Goal: Navigation & Orientation: Find specific page/section

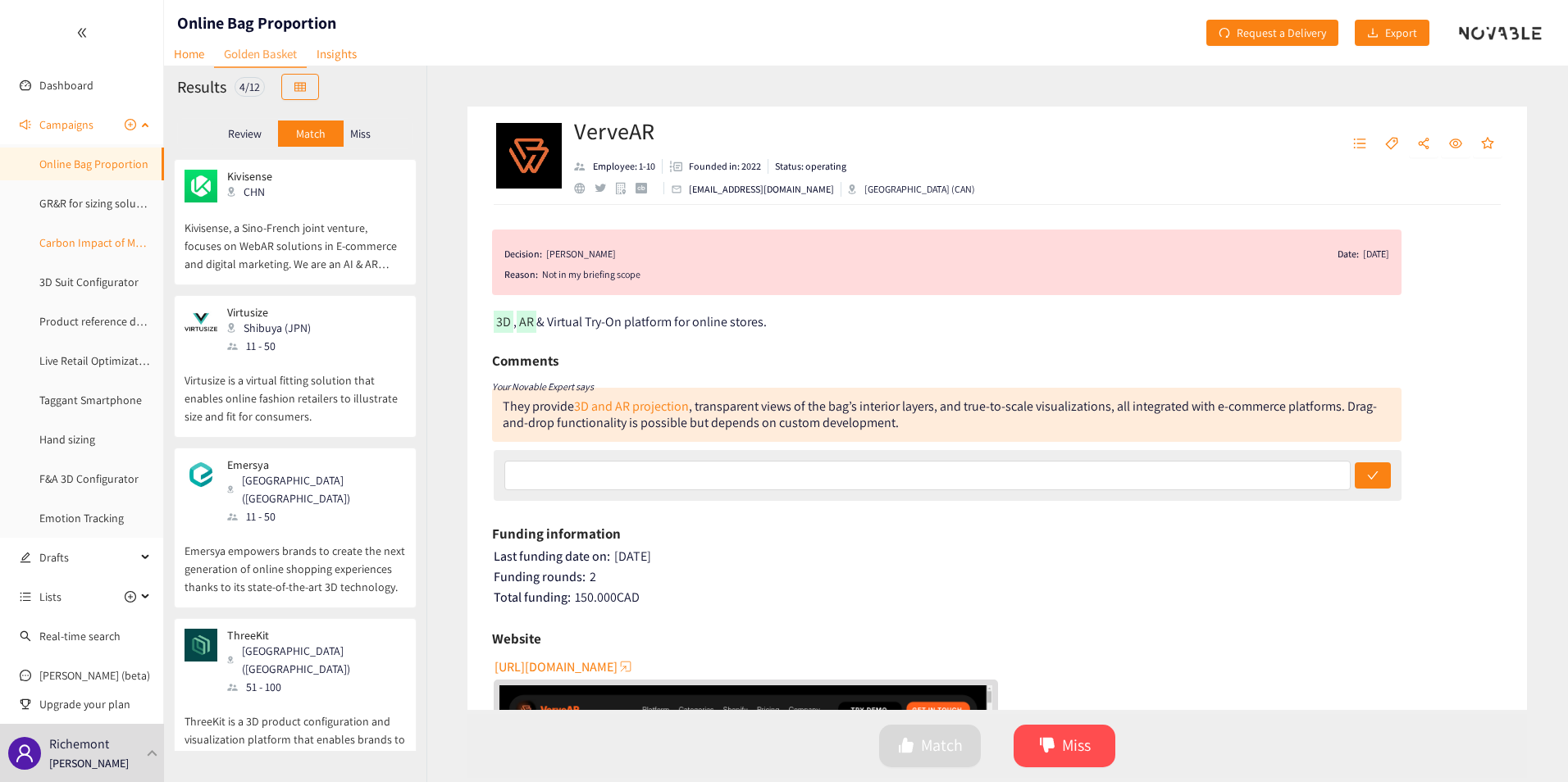
click at [67, 244] on link "Carbon Impact of Media Campaigns" at bounding box center [125, 242] width 173 height 15
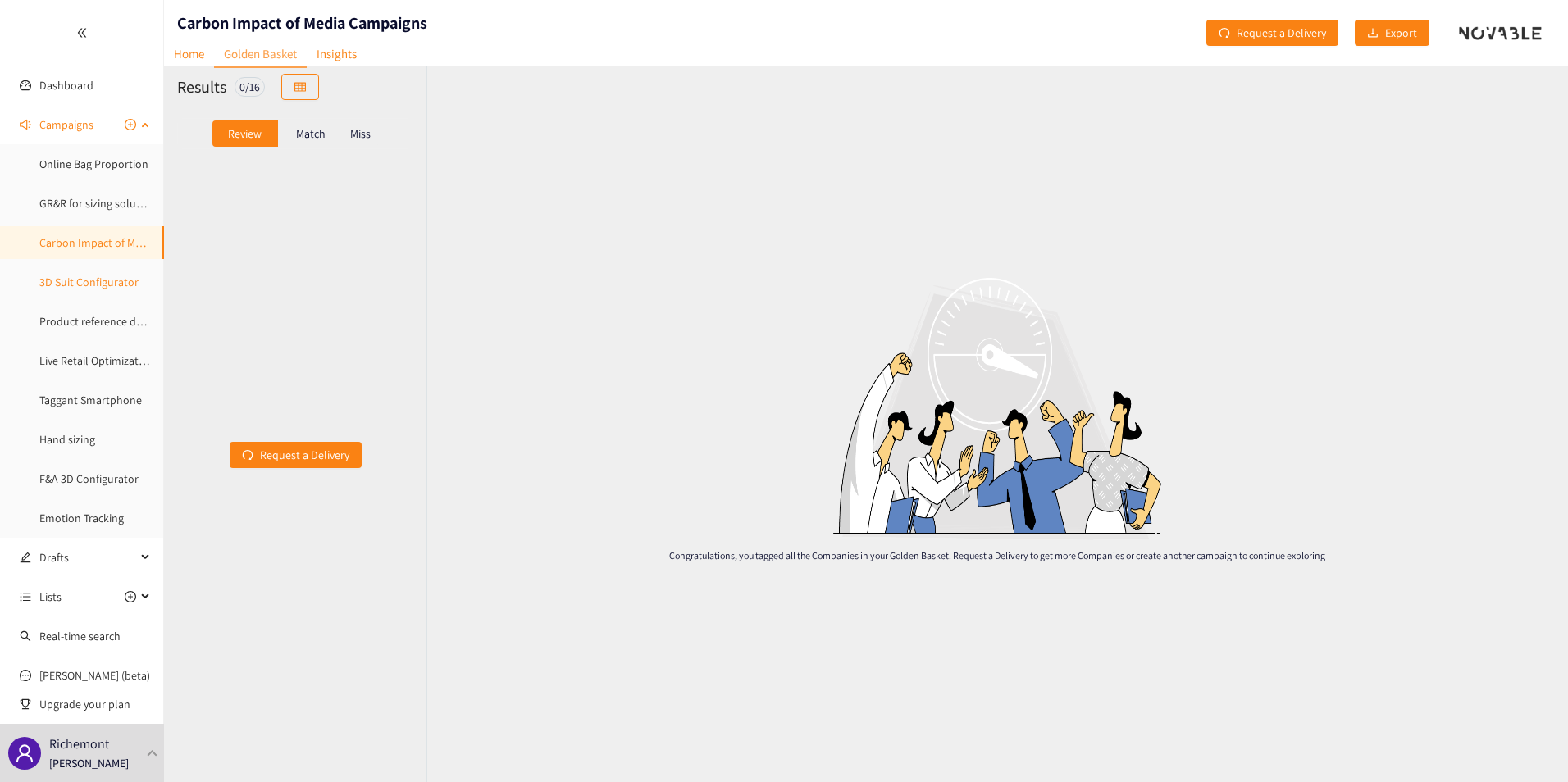
click at [67, 281] on link "3D Suit Configurator" at bounding box center [89, 281] width 99 height 15
click at [69, 320] on link "Product reference detection" at bounding box center [108, 321] width 137 height 15
click at [74, 366] on link "Live Retail Optimization" at bounding box center [96, 360] width 115 height 15
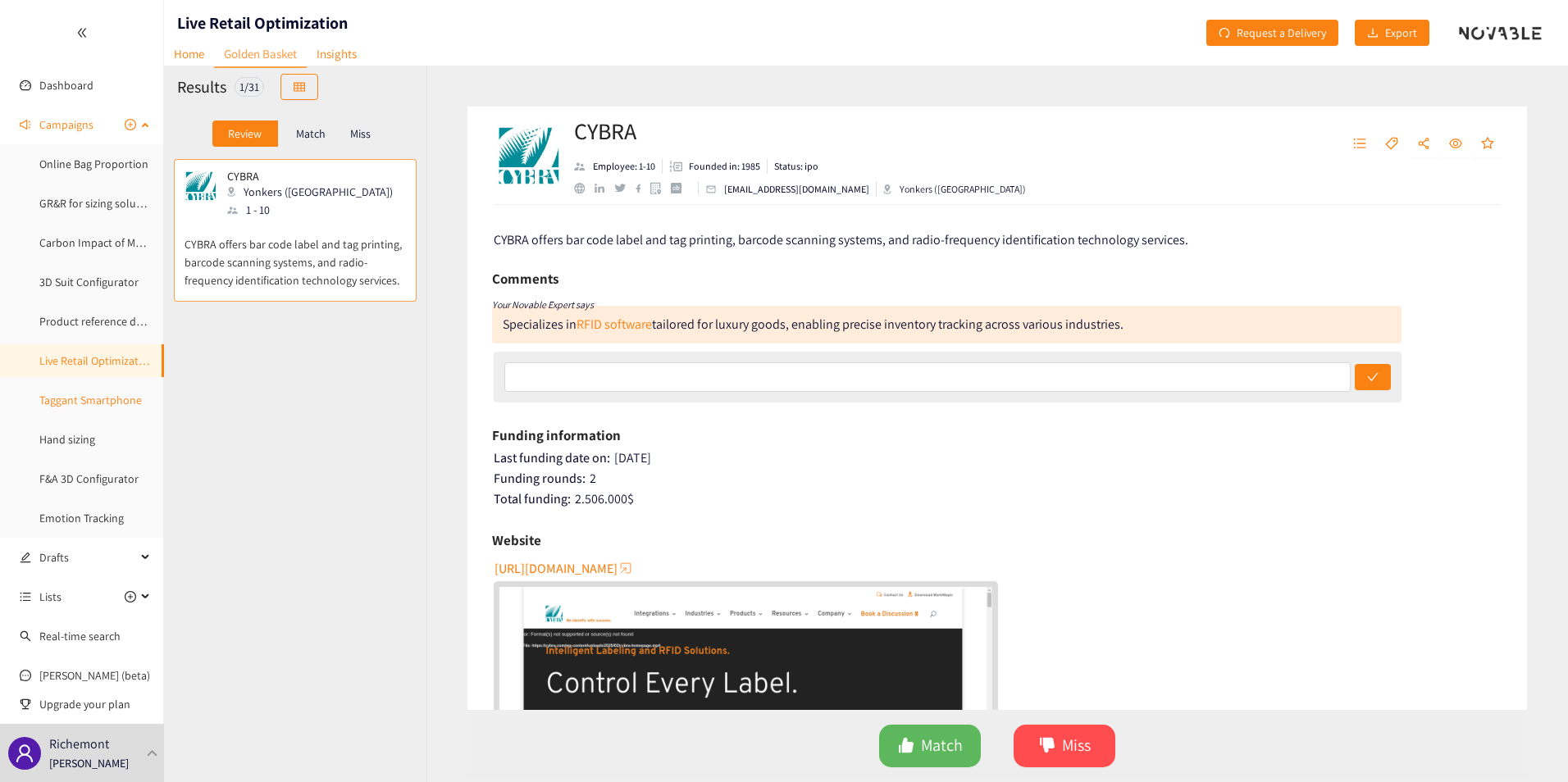
click at [77, 397] on link "Taggant Smartphone" at bounding box center [90, 400] width 103 height 15
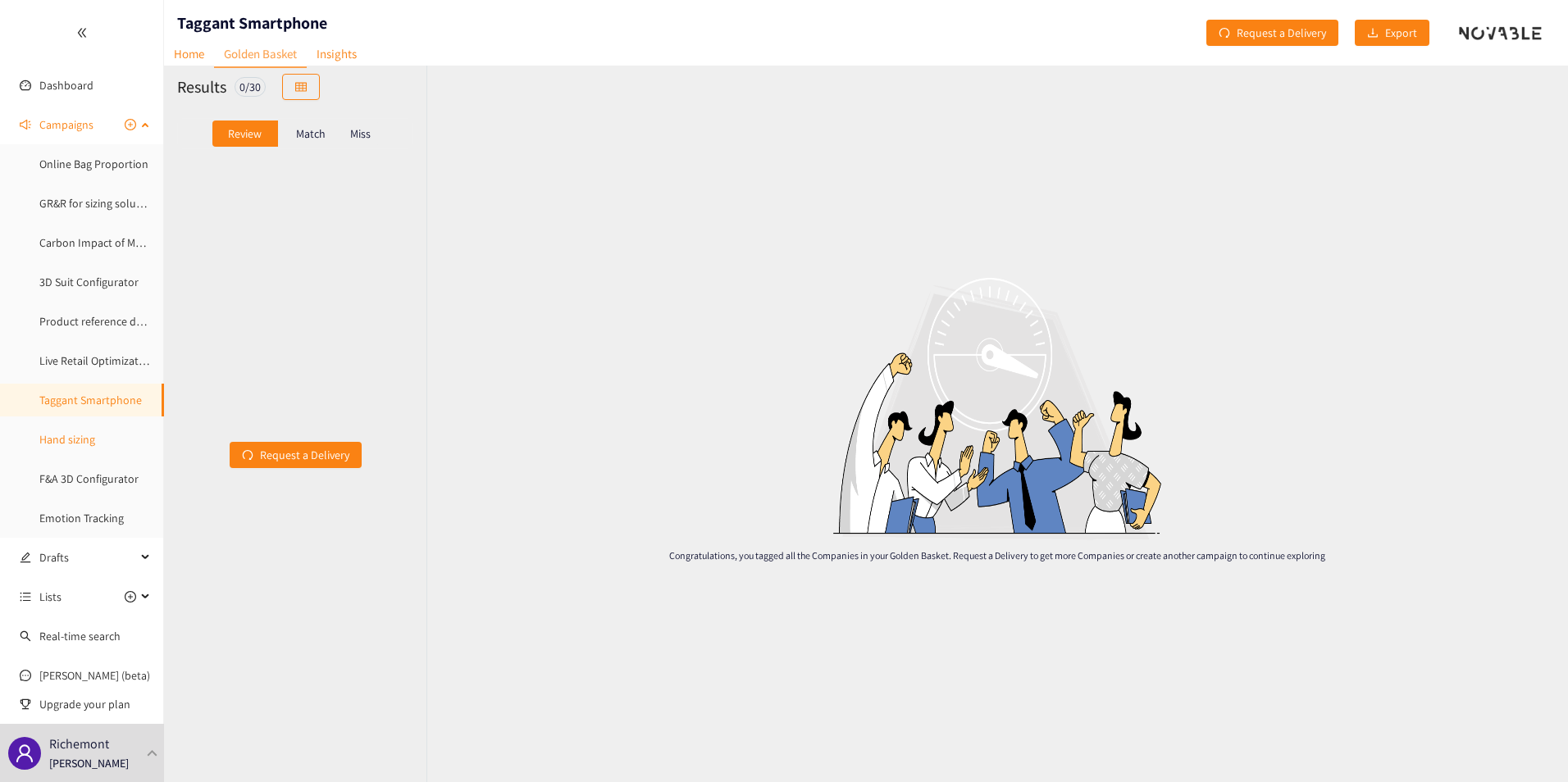
click at [77, 442] on link "Hand sizing" at bounding box center [68, 439] width 56 height 15
click at [82, 477] on link "F&A 3D Configurator" at bounding box center [89, 479] width 99 height 15
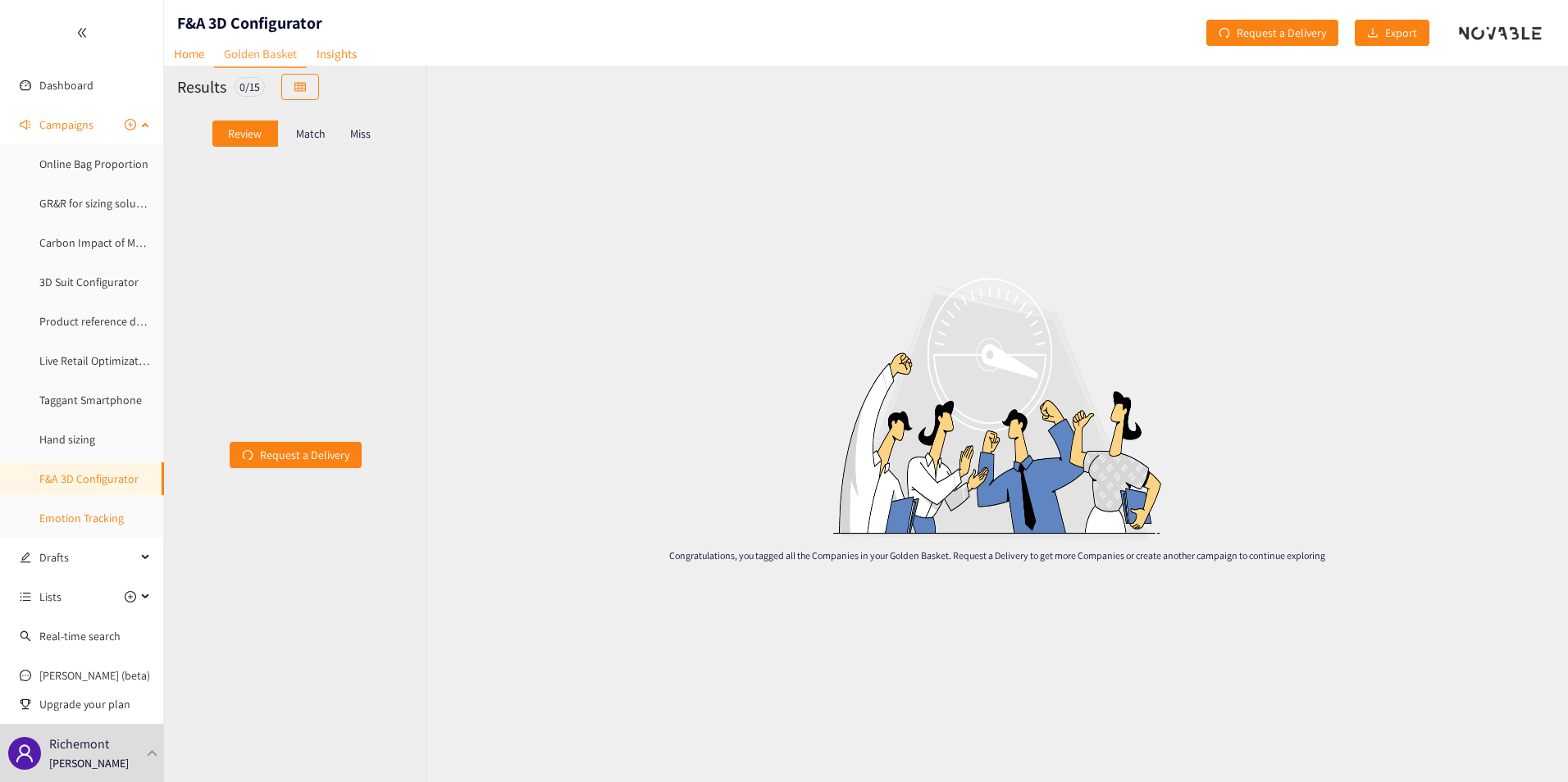
click at [83, 516] on link "Emotion Tracking" at bounding box center [82, 517] width 84 height 15
click at [101, 210] on link "GR&R for sizing solution" at bounding box center [97, 203] width 117 height 15
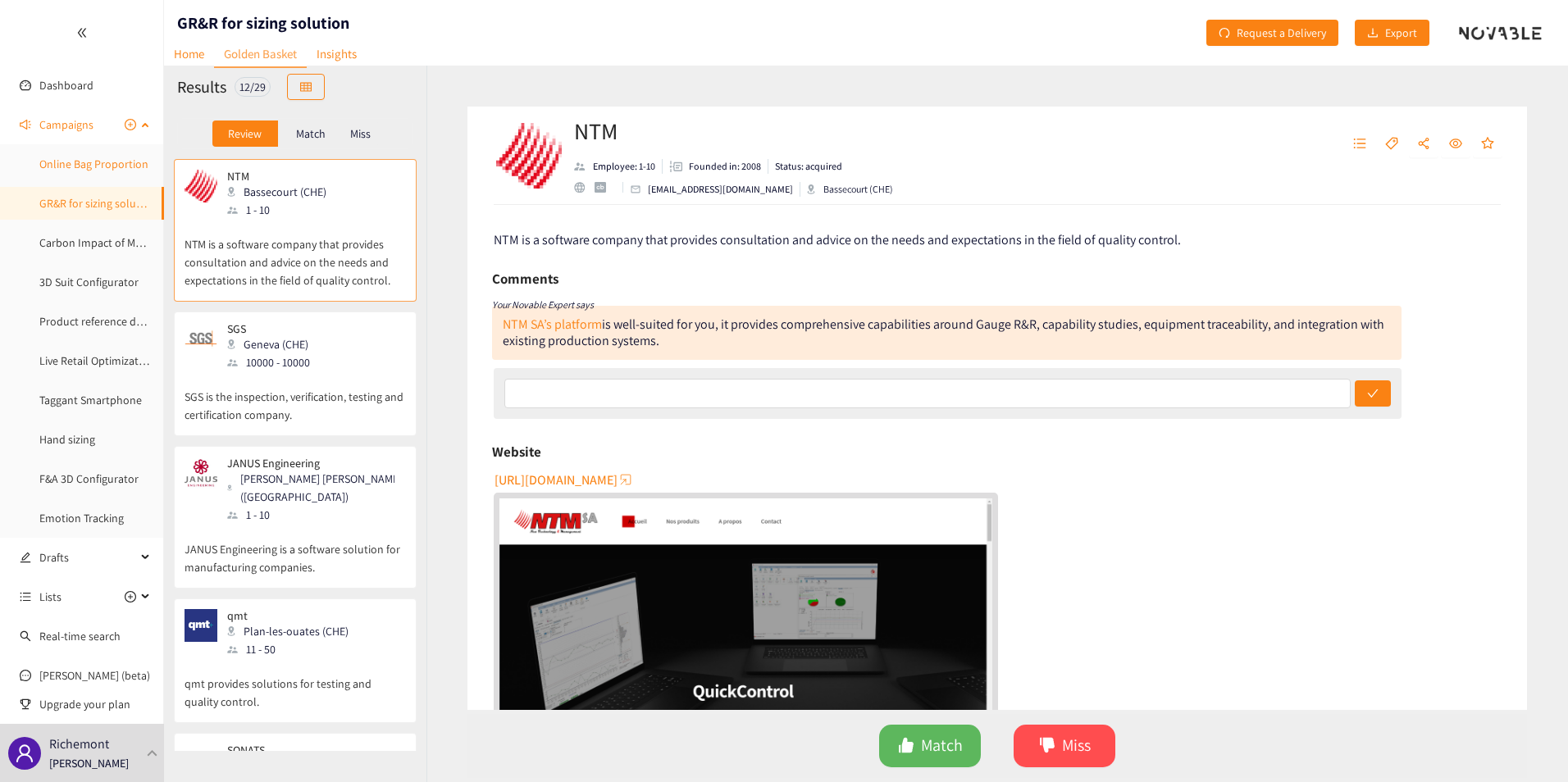
click at [78, 171] on link "Online Bag Proportion" at bounding box center [94, 164] width 109 height 15
